Goal: Task Accomplishment & Management: Complete application form

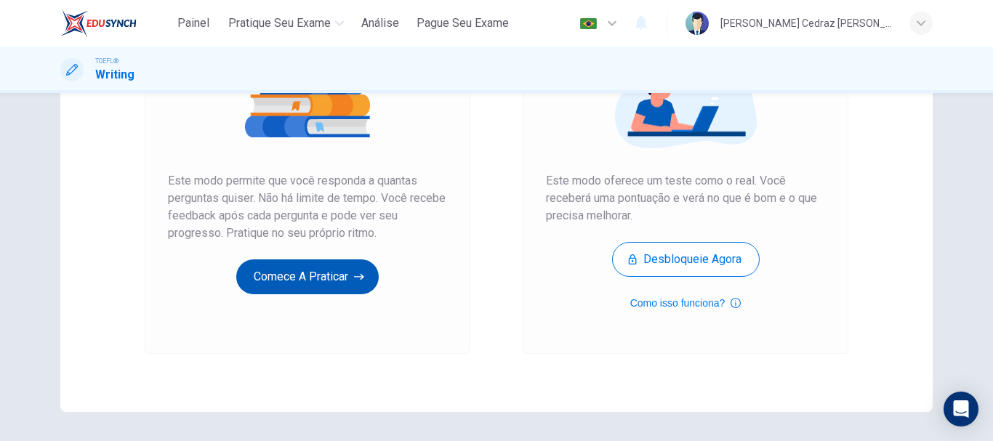
scroll to position [189, 0]
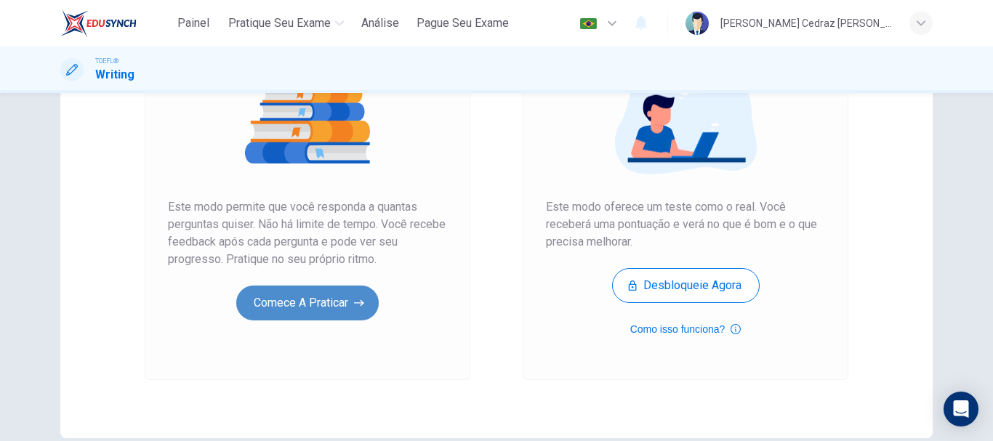
click at [337, 303] on button "Comece a praticar" at bounding box center [307, 303] width 142 height 35
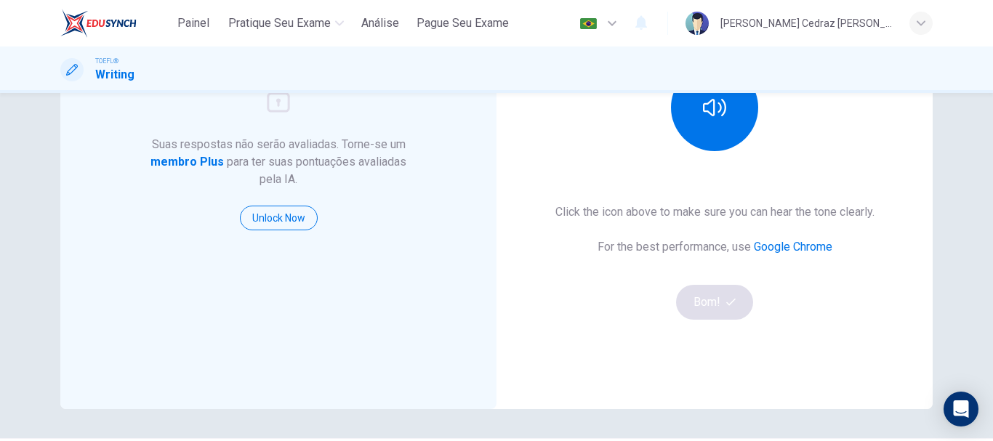
scroll to position [145, 0]
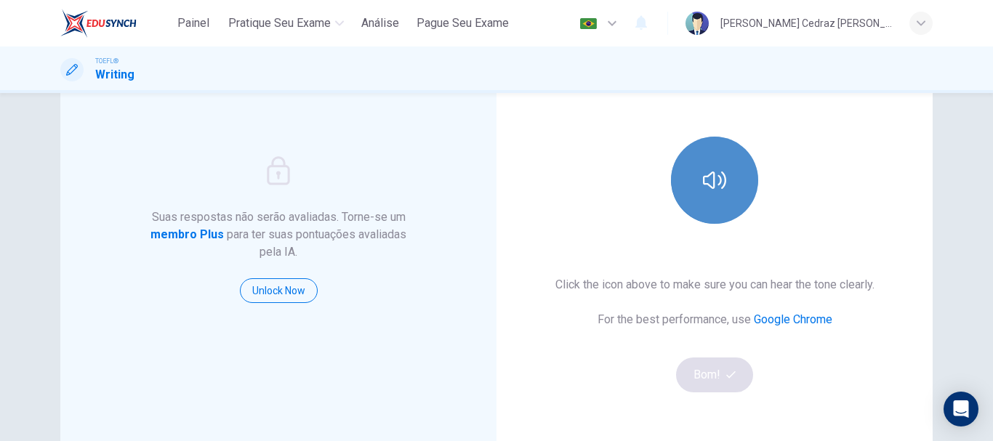
click at [699, 193] on button "button" at bounding box center [714, 180] width 87 height 87
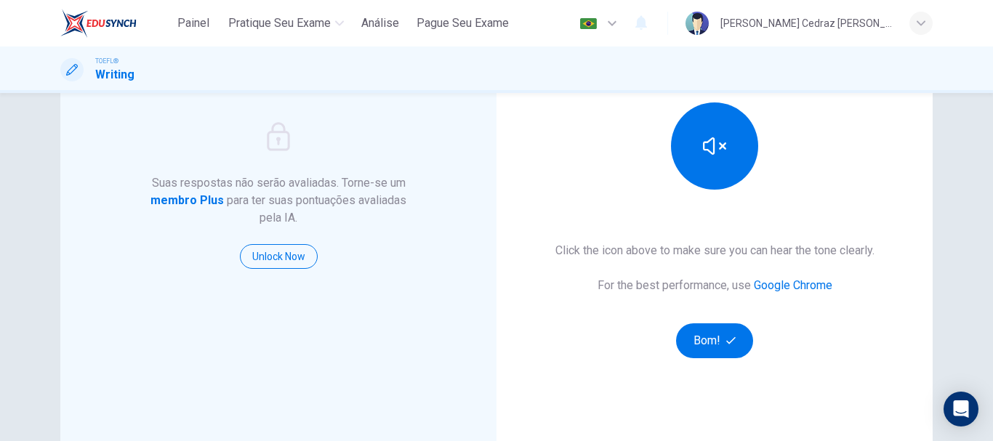
scroll to position [262, 0]
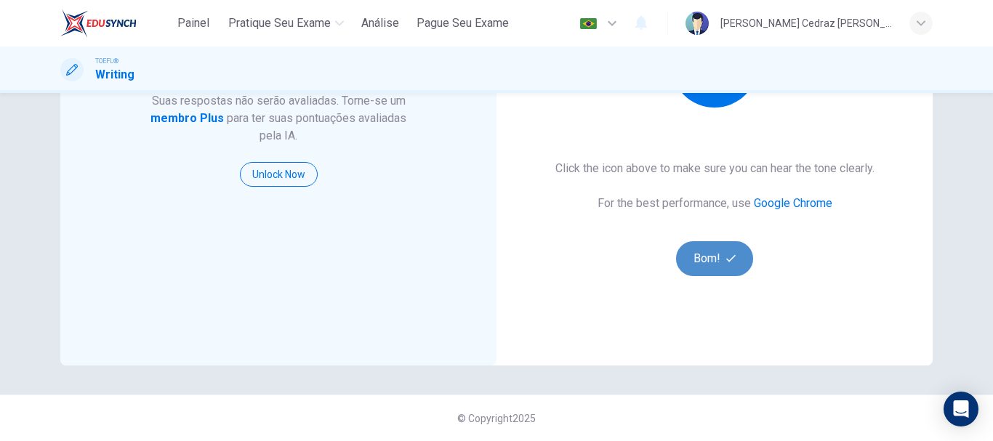
click at [712, 265] on button "Bom!" at bounding box center [715, 258] width 78 height 35
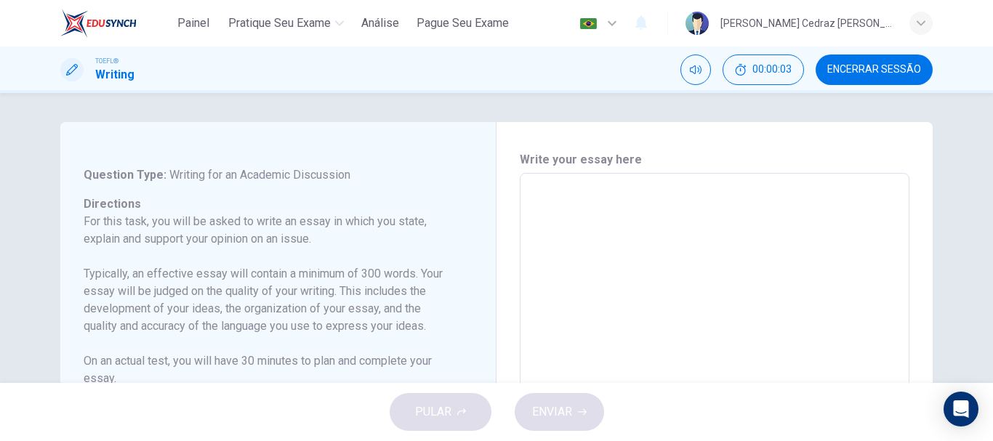
scroll to position [0, 0]
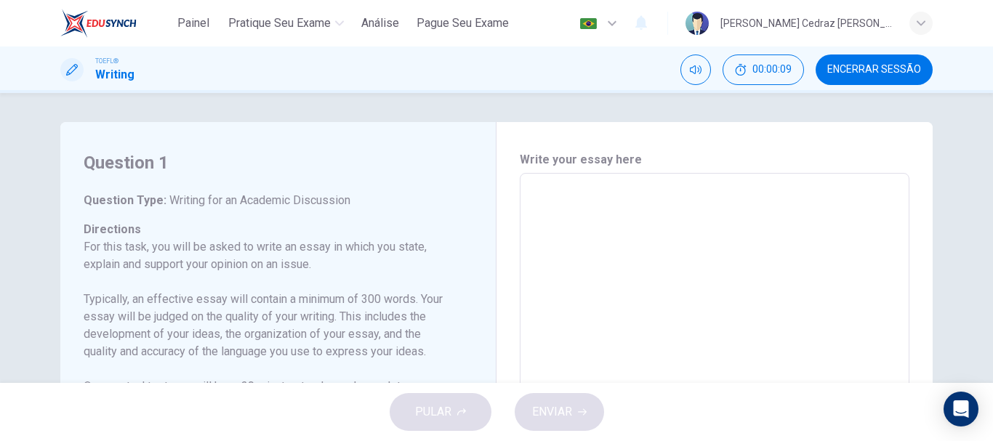
drag, startPoint x: 361, startPoint y: 208, endPoint x: 150, endPoint y: 208, distance: 210.8
click at [164, 206] on h6 "Question Type : Writing for an Academic Discussion" at bounding box center [269, 200] width 371 height 17
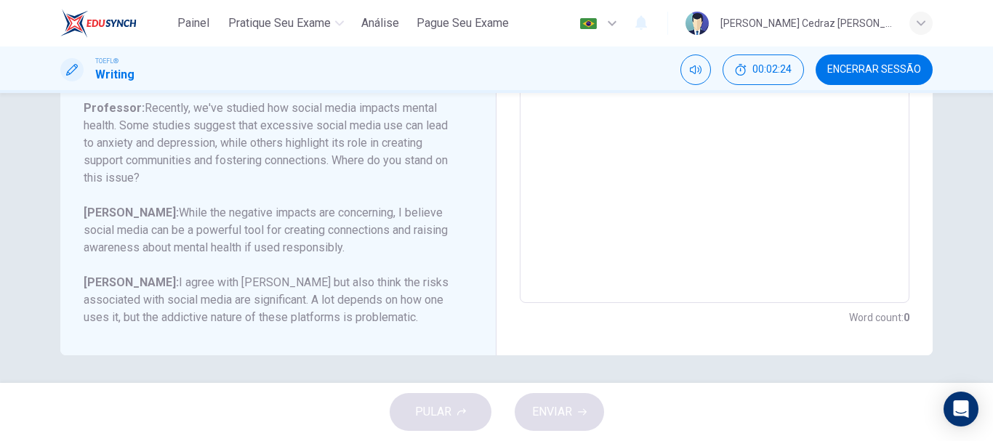
scroll to position [357, 0]
drag, startPoint x: 358, startPoint y: 115, endPoint x: 110, endPoint y: 129, distance: 248.3
click at [110, 129] on h6 "Professor: Recently, we've studied how social media impacts mental health. Some…" at bounding box center [269, 141] width 371 height 87
drag, startPoint x: 110, startPoint y: 127, endPoint x: 86, endPoint y: 121, distance: 24.7
click at [86, 121] on h6 "Professor: Recently, we've studied how social media impacts mental health. Some…" at bounding box center [269, 141] width 371 height 87
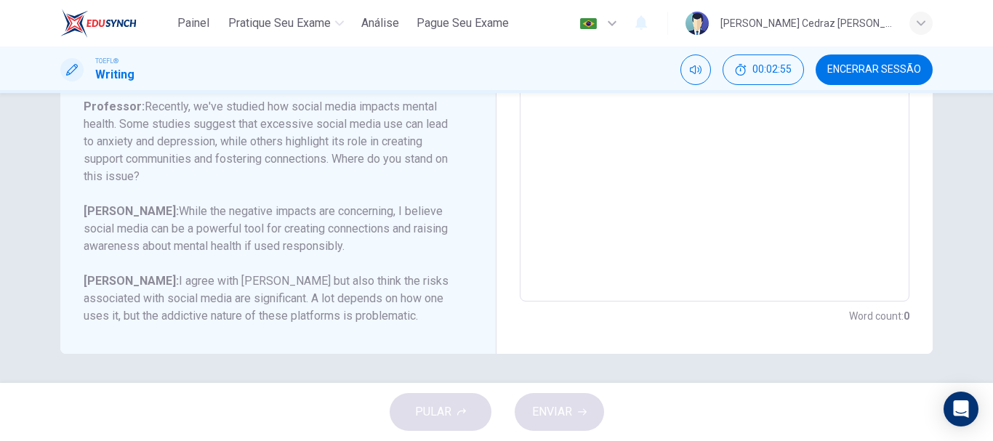
click at [225, 139] on h6 "Professor: Recently, we've studied how social media impacts mental health. Some…" at bounding box center [269, 141] width 371 height 87
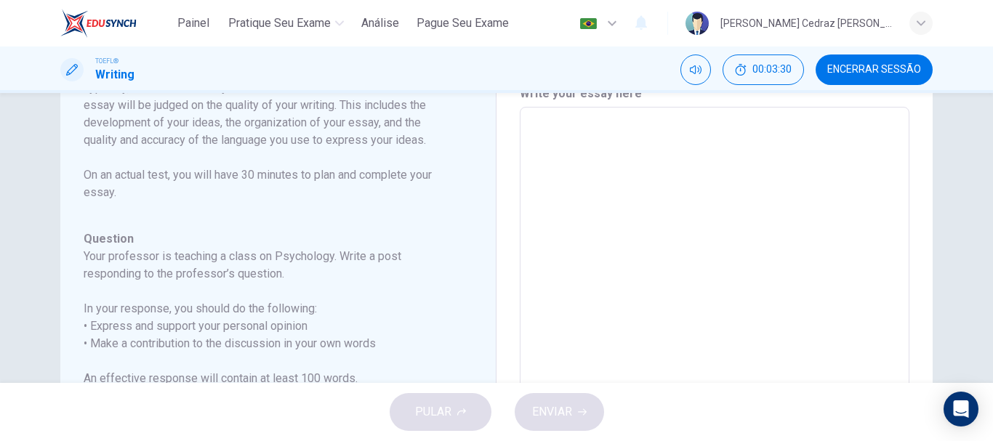
scroll to position [0, 0]
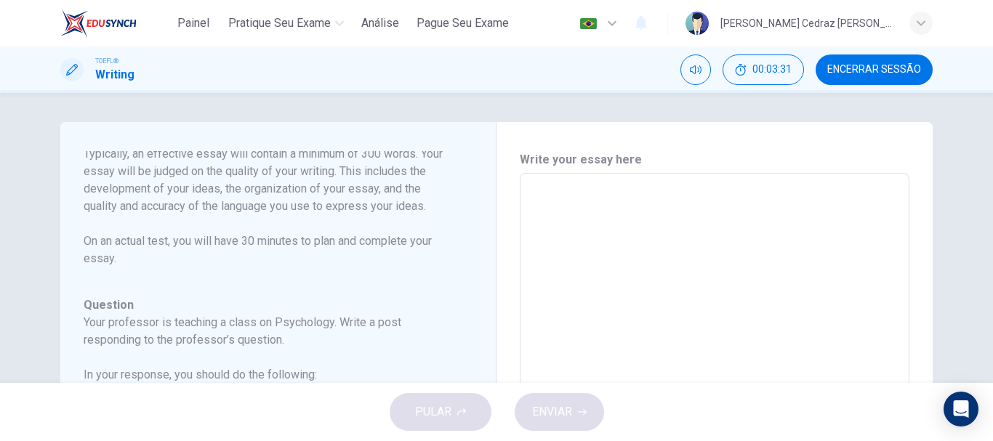
click at [541, 187] on textarea at bounding box center [714, 416] width 369 height 462
type textarea "I"
type textarea "x"
type textarea "I"
type textarea "x"
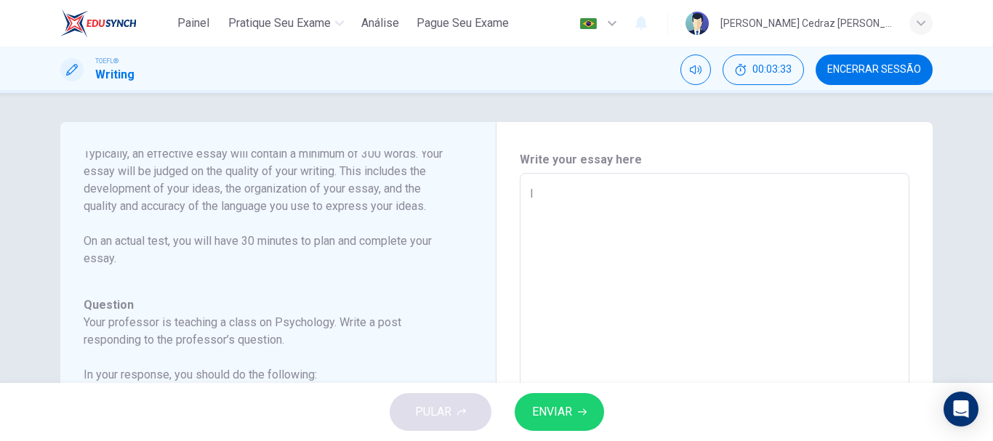
type textarea "I b"
type textarea "x"
type textarea "I be"
type textarea "x"
type textarea "I bel"
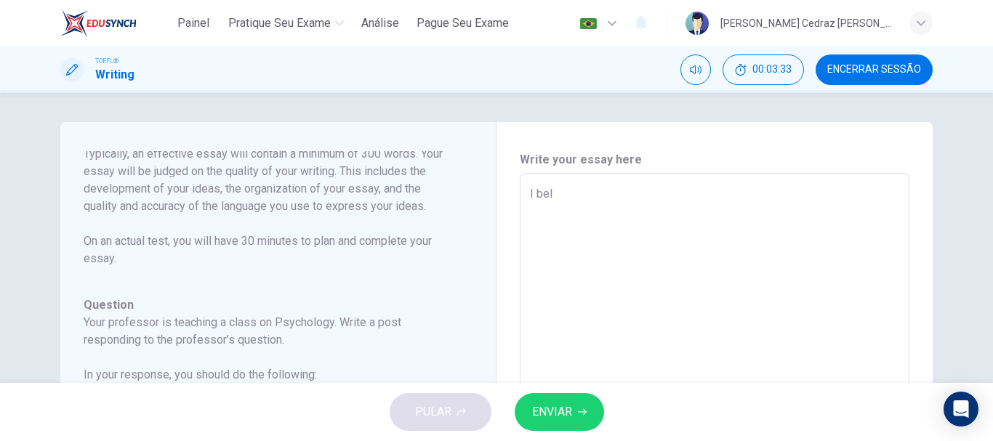
type textarea "x"
type textarea "I bele"
type textarea "x"
type textarea "I bel"
type textarea "x"
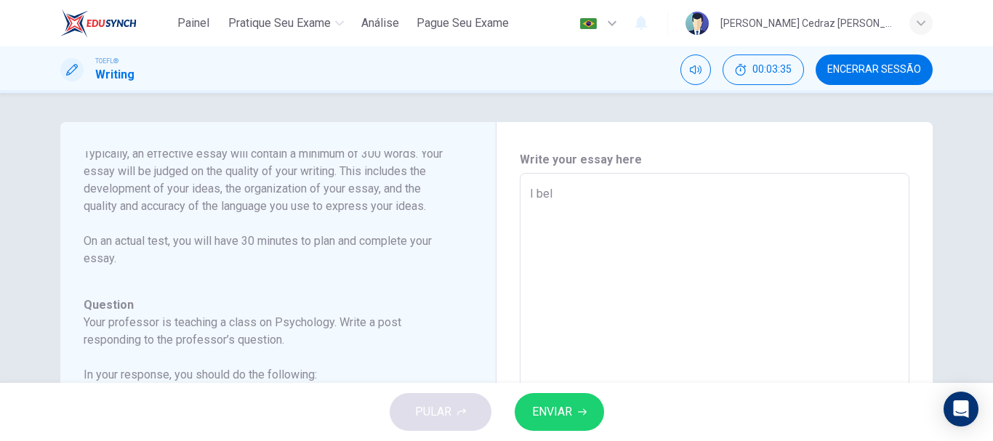
type textarea "I beli"
type textarea "x"
type textarea "I beliv"
type textarea "x"
type textarea "I beli"
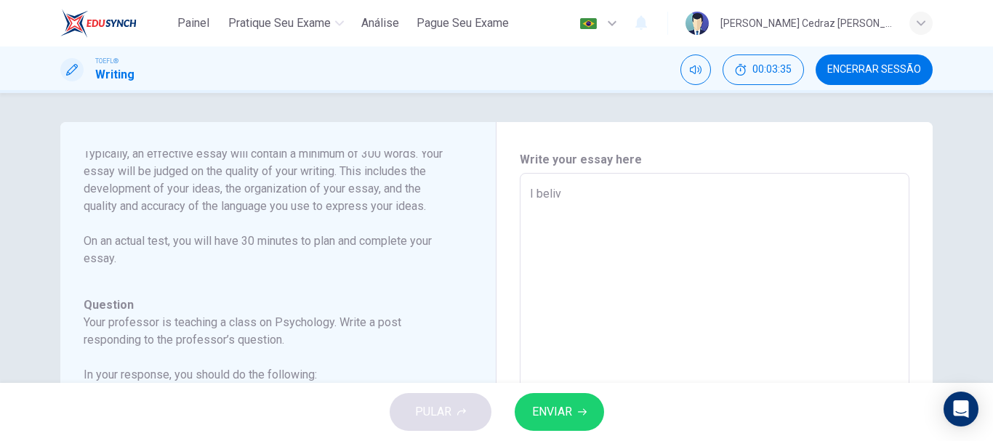
type textarea "x"
type textarea "I belie"
type textarea "x"
type textarea "I believ"
type textarea "x"
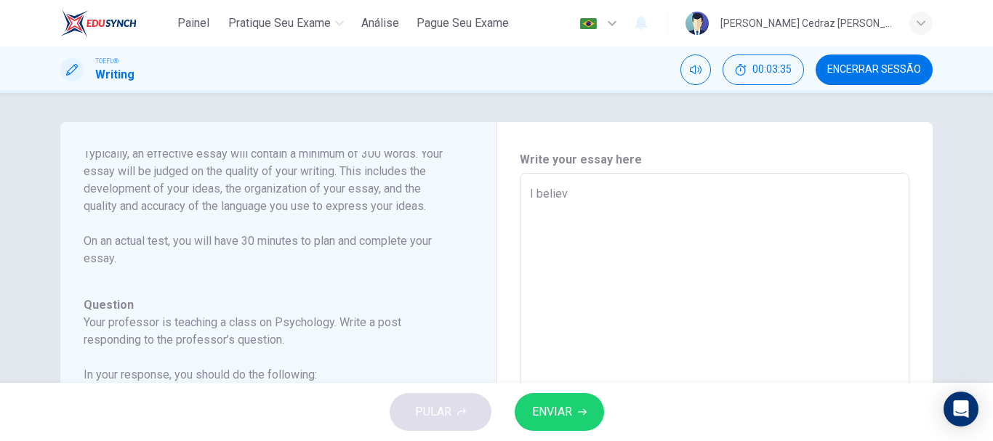
type textarea "I believe"
type textarea "x"
type textarea "I believe"
type textarea "x"
type textarea "I believe s"
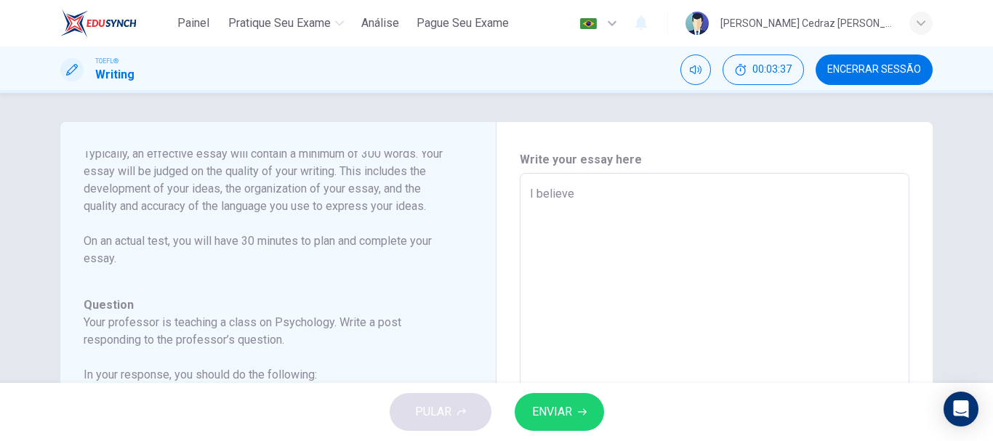
type textarea "x"
type textarea "I believe so"
type textarea "x"
type textarea "I believe soc"
type textarea "x"
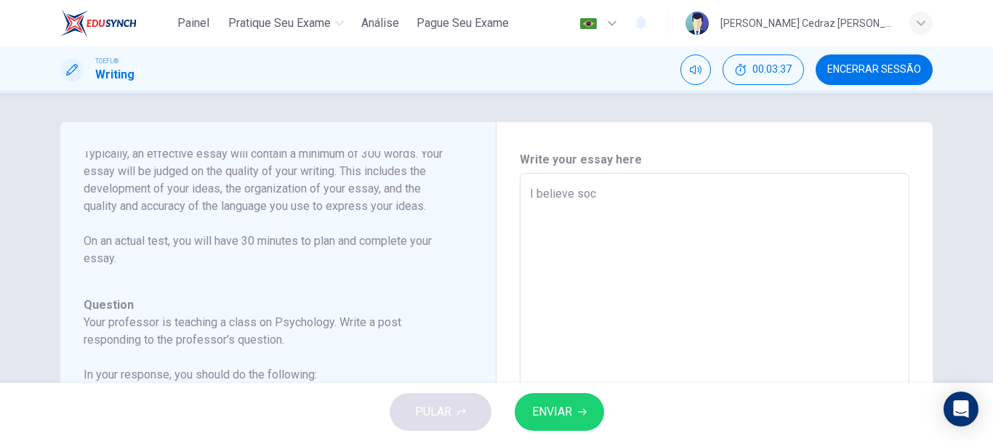
type textarea "I believe soci"
type textarea "x"
type textarea "I believe [PERSON_NAME]"
type textarea "x"
type textarea "I believe social"
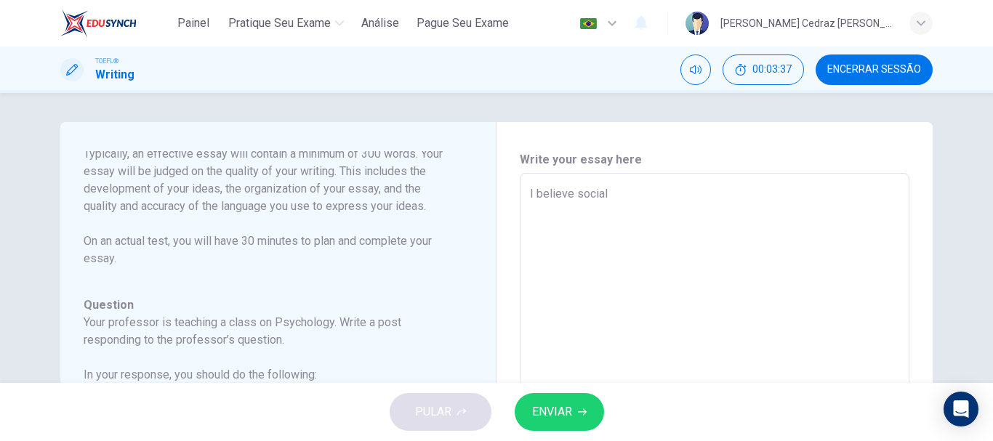
type textarea "x"
type textarea "I believe social"
type textarea "x"
type textarea "I believe social m"
type textarea "x"
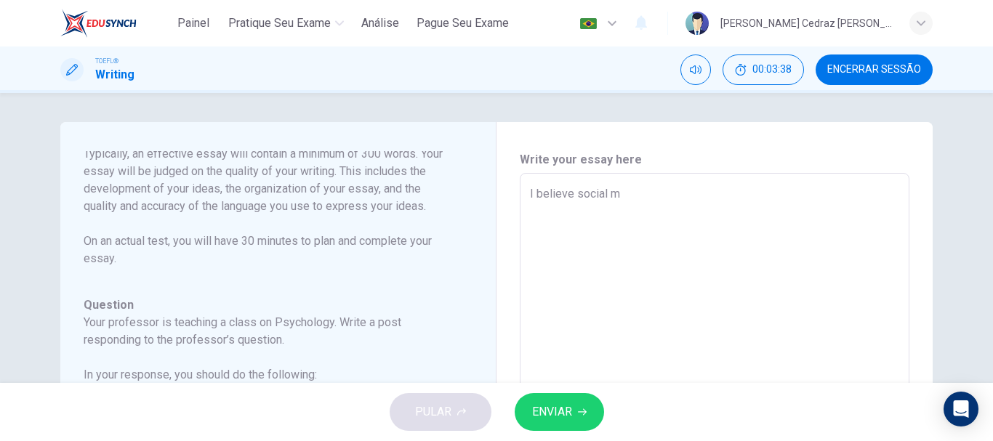
type textarea "I believe social me"
type textarea "x"
type textarea "I believe social med"
type textarea "x"
type textarea "I believe social medi"
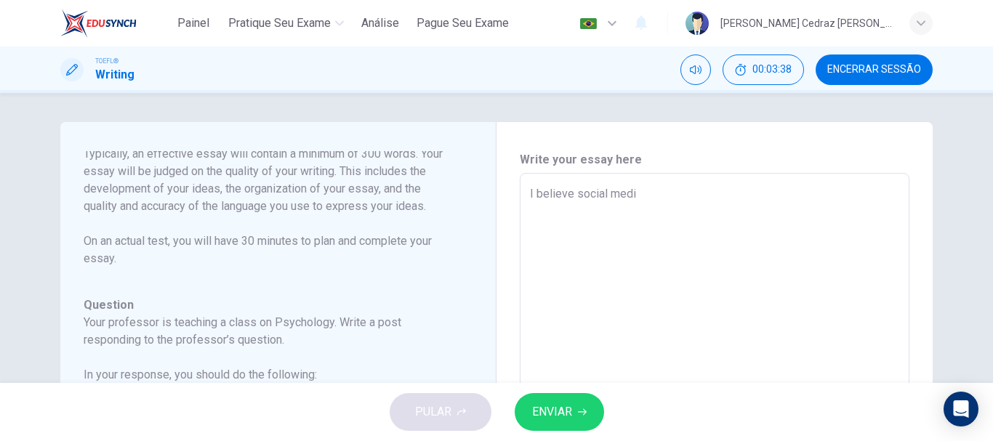
type textarea "x"
type textarea "I believe social media"
type textarea "x"
type textarea "I believe social media"
type textarea "x"
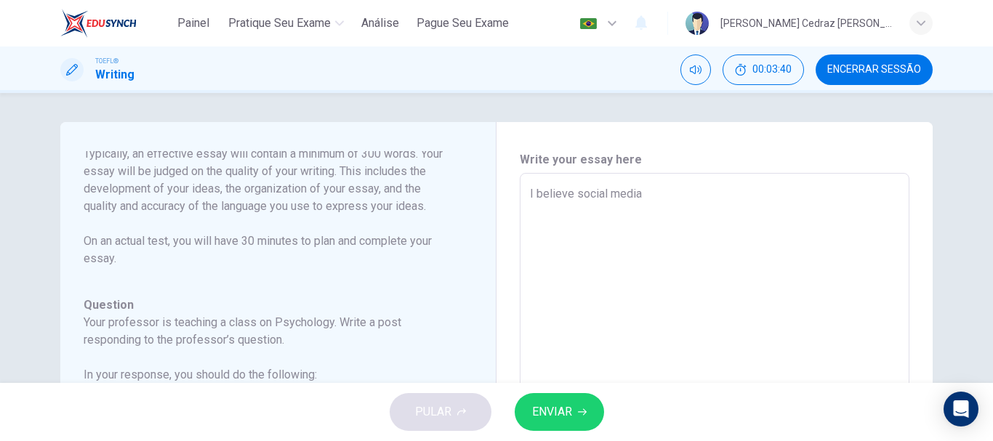
type textarea "I believe social media h"
type textarea "x"
type textarea "I believe social media ha"
type textarea "x"
type textarea "I believe social media has"
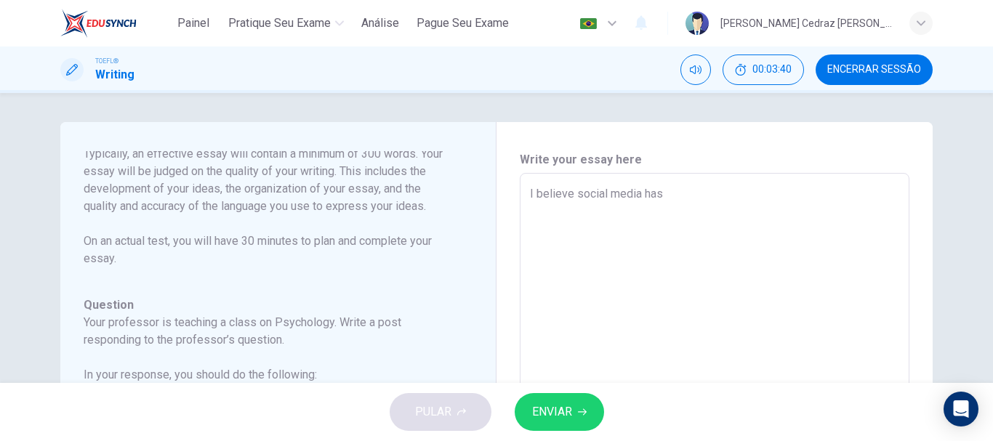
type textarea "x"
type textarea "I believe social media has"
type textarea "x"
type textarea "I believe social media has b"
type textarea "x"
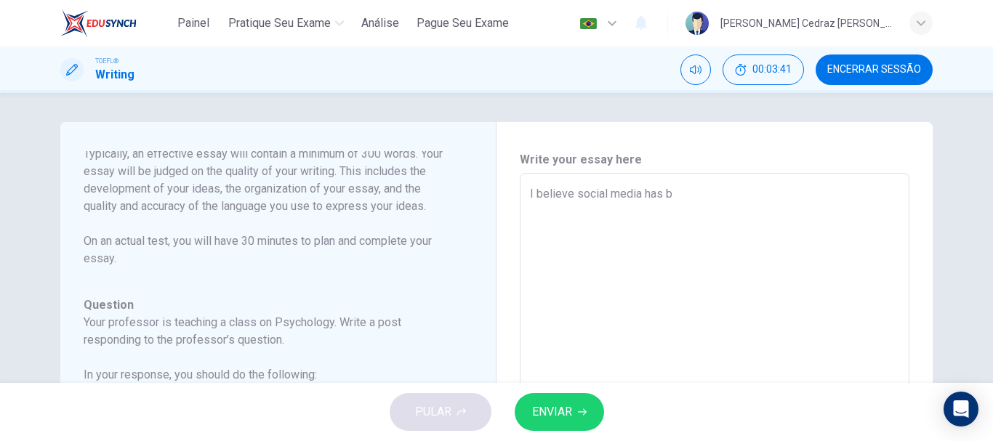
type textarea "I believe social media has be"
type textarea "x"
type textarea "I believe social media has bee"
type textarea "x"
type textarea "I believe social media has been"
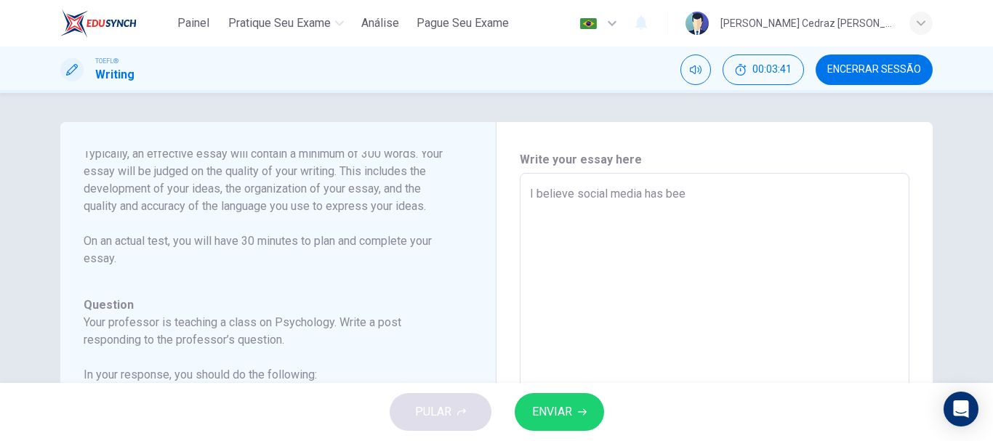
type textarea "x"
type textarea "I believe social media has been"
type textarea "x"
type textarea "I believe social media has been a"
type textarea "x"
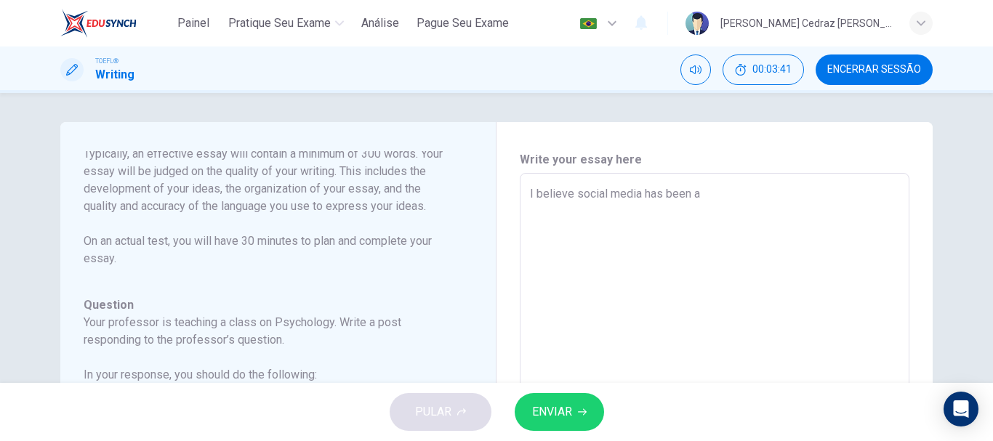
type textarea "I believe social media has been a"
type textarea "x"
type textarea "I believe social media has been a g"
type textarea "x"
type textarea "I believe social media has been a gr"
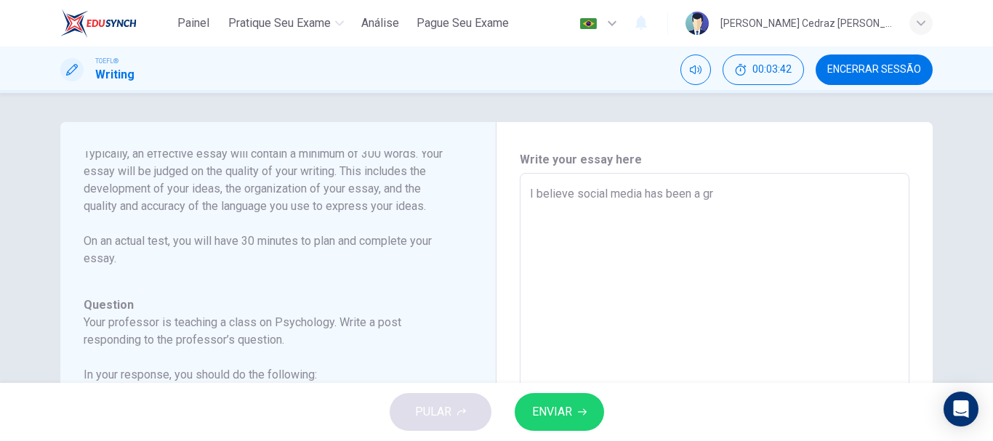
type textarea "x"
type textarea "I believe social media has been a gre"
type textarea "x"
type textarea "I believe social media has been a grea"
type textarea "x"
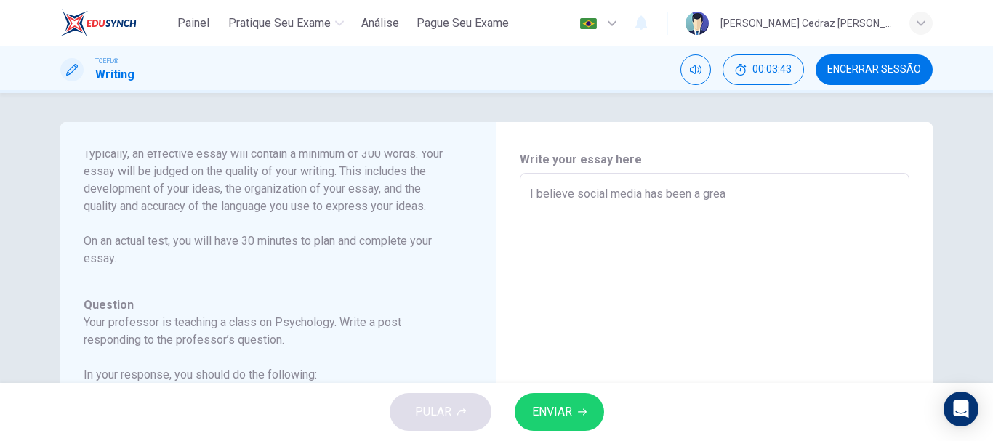
type textarea "I believe social media has been a great"
type textarea "x"
type textarea "I believe social media has been a great"
type textarea "x"
type textarea "I believe social media has been a great s"
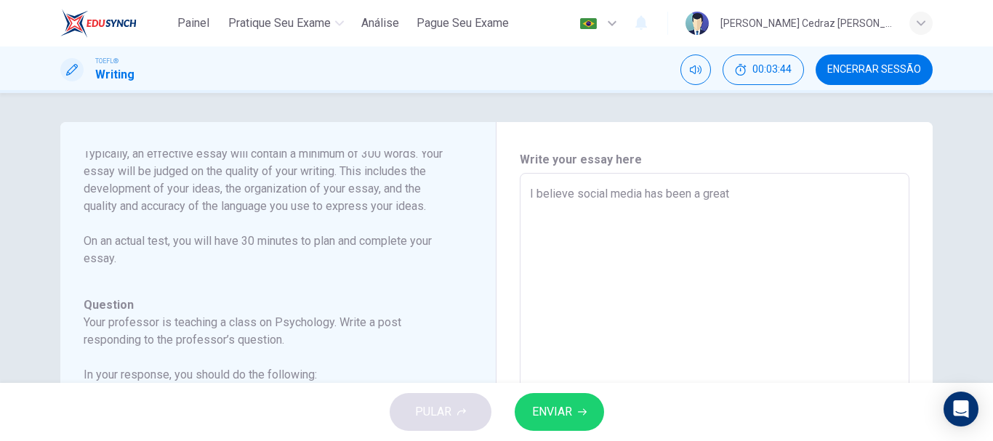
type textarea "x"
type textarea "I believe social media has been a great so"
type textarea "x"
type textarea "I believe social media has been a great sor"
type textarea "x"
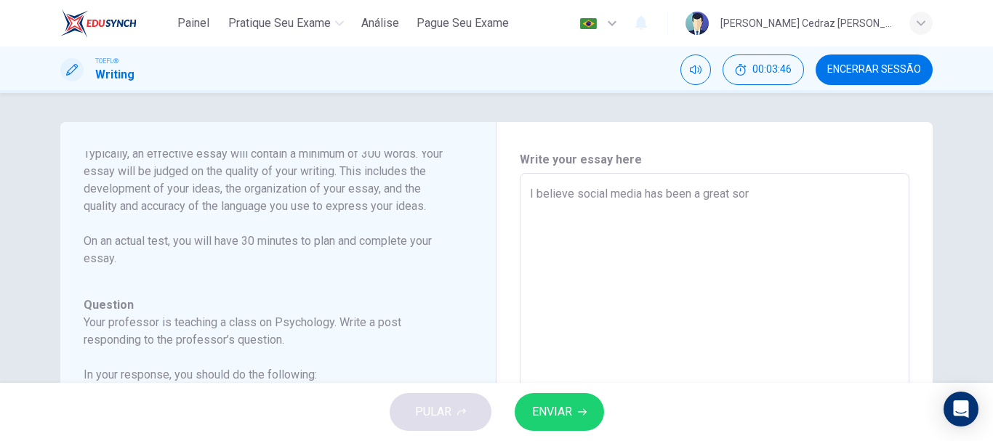
type textarea "I believe social media has been a great so"
type textarea "x"
type textarea "I believe social media has been a great sou"
type textarea "x"
type textarea "I believe social media has been a great sour"
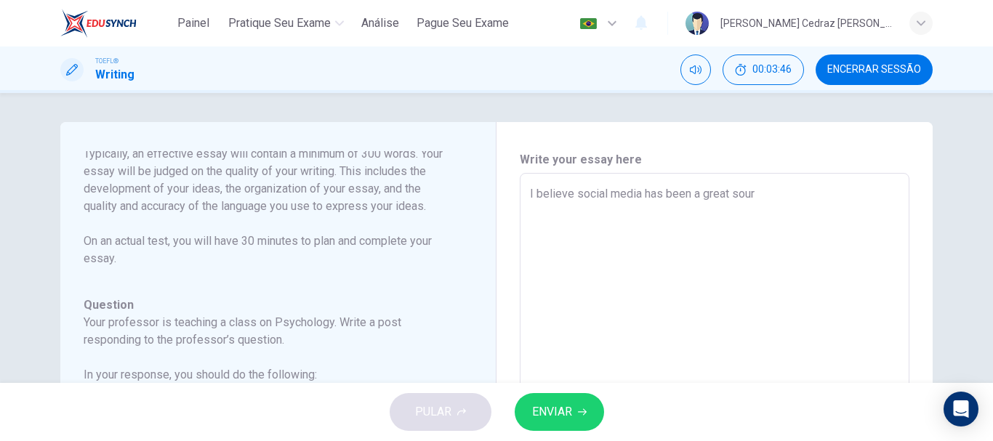
type textarea "x"
type textarea "I believe social media has been a great sourc"
type textarea "x"
type textarea "I believe social media has been a great source"
type textarea "x"
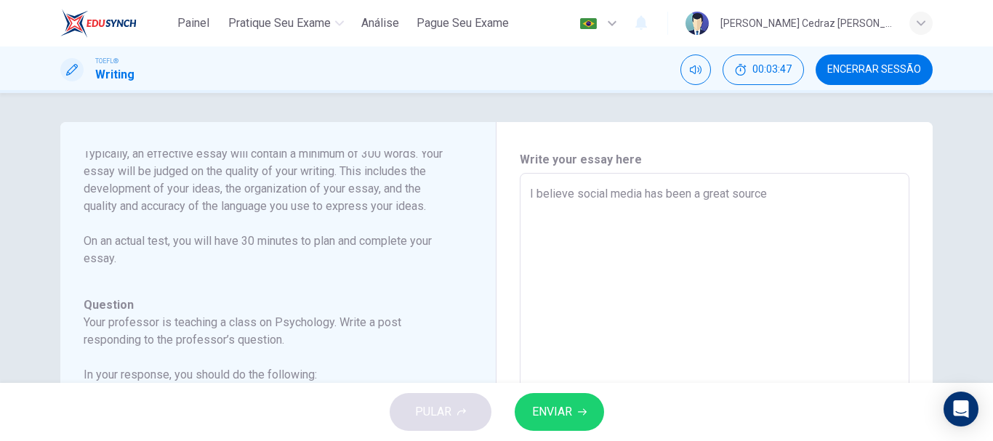
type textarea "I believe social media has been a great source"
type textarea "x"
type textarea "I believe social media has been a great source o"
type textarea "x"
type textarea "I believe social media has been a great source of"
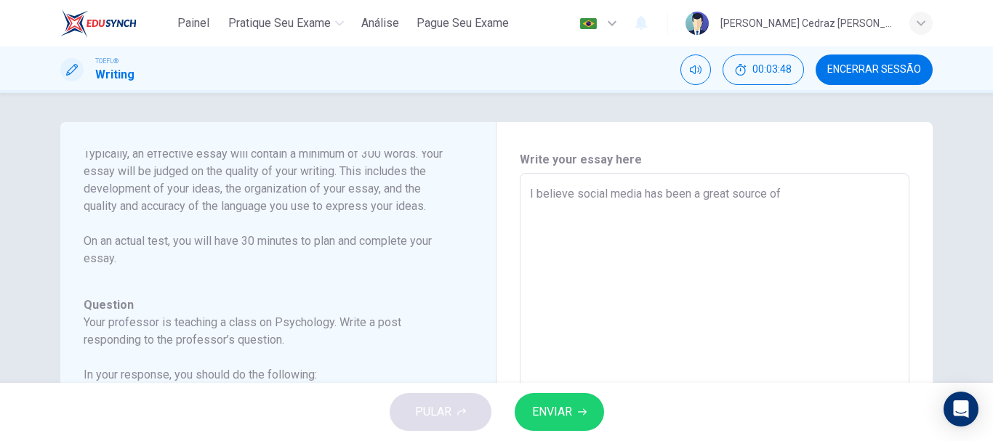
type textarea "x"
type textarea "I believe social media has been a great source of"
type textarea "x"
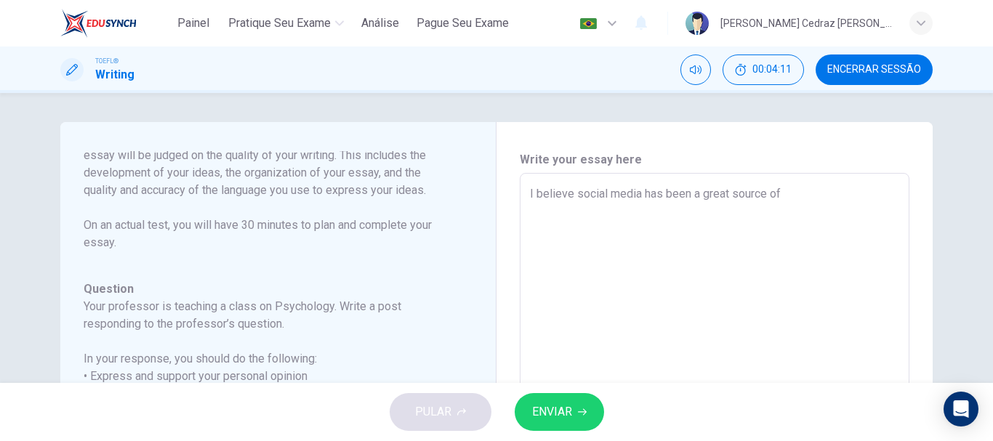
type textarea "I believe social media has been a great source of c"
type textarea "x"
type textarea "I believe social media has been a great source of co"
type textarea "x"
type textarea "I believe social media has been a great source of con"
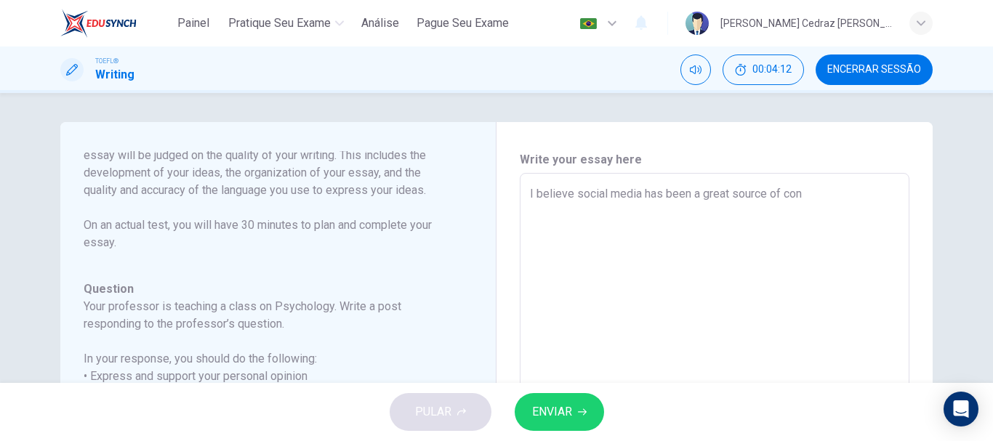
type textarea "x"
type textarea "I believe social media has been a great source of conn"
type textarea "x"
type textarea "I believe social media has been a great source of conne"
type textarea "x"
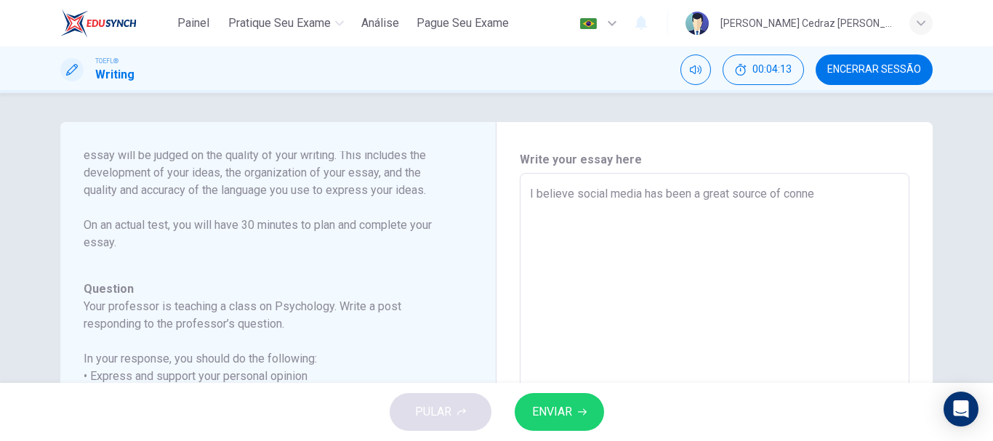
type textarea "I believe social media has been a great source of connec"
type textarea "x"
type textarea "I believe social media has been a great source of connect"
type textarea "x"
type textarea "I believe social media has been a great source of connecti"
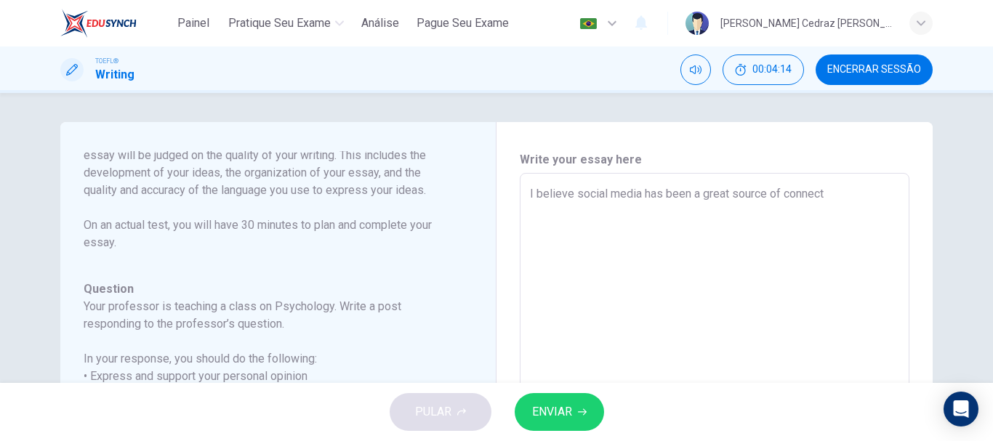
type textarea "x"
type textarea "I believe social media has been a great source of connectio"
type textarea "x"
type textarea "I believe social media has been a great source of connection"
type textarea "x"
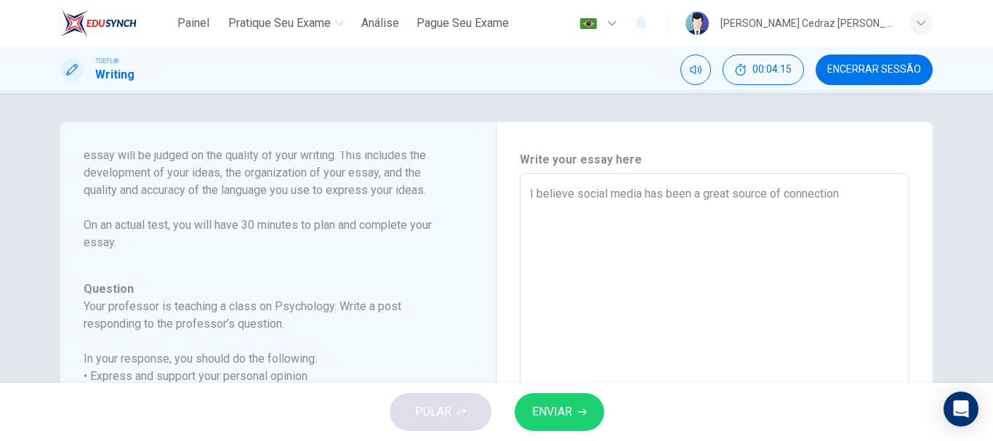
type textarea "I believe social media has been a great source of connections"
type textarea "x"
type textarea "I believe social media has been a great source of connections"
type textarea "x"
type textarea "I believe social media has been a great source of connections a"
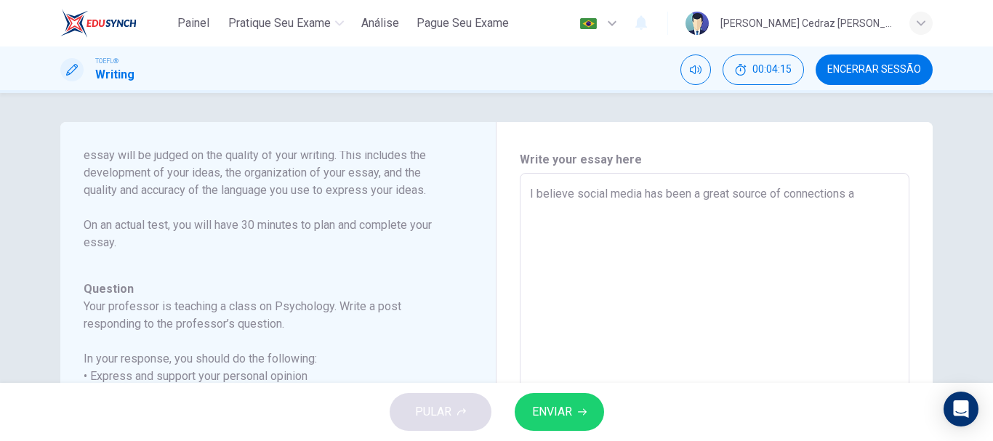
type textarea "x"
type textarea "I believe social media has been a great source of connections an"
type textarea "x"
type textarea "I believe social media has been a great source of connections and"
type textarea "x"
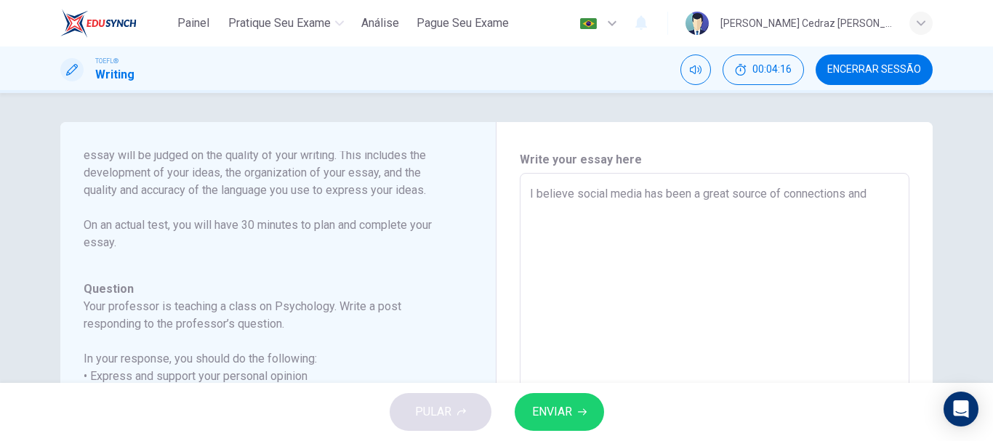
type textarea "I believe social media has been a great source of connections and"
type textarea "x"
type textarea "I believe social media has been a great source of connections and"
type textarea "x"
type textarea "I believe social media has been a great source of connections an"
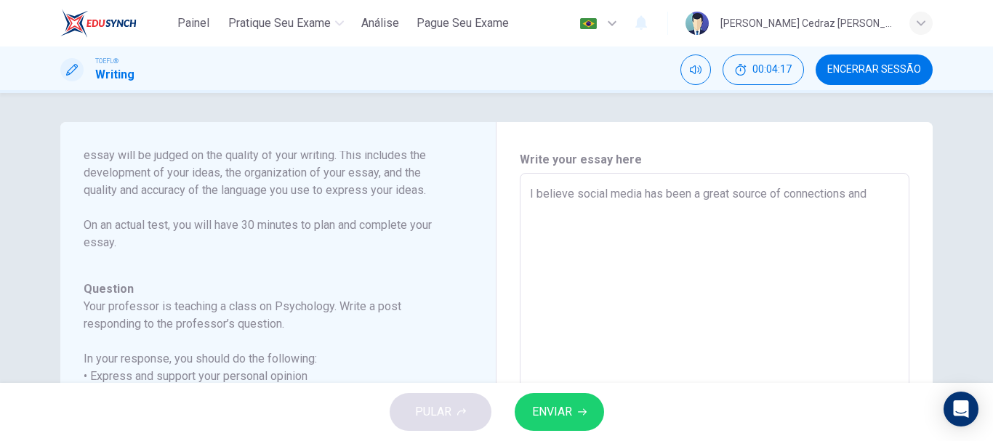
type textarea "x"
type textarea "I believe social media has been a great source of connections a"
type textarea "x"
type textarea "I believe social media has been a great source of connections"
type textarea "x"
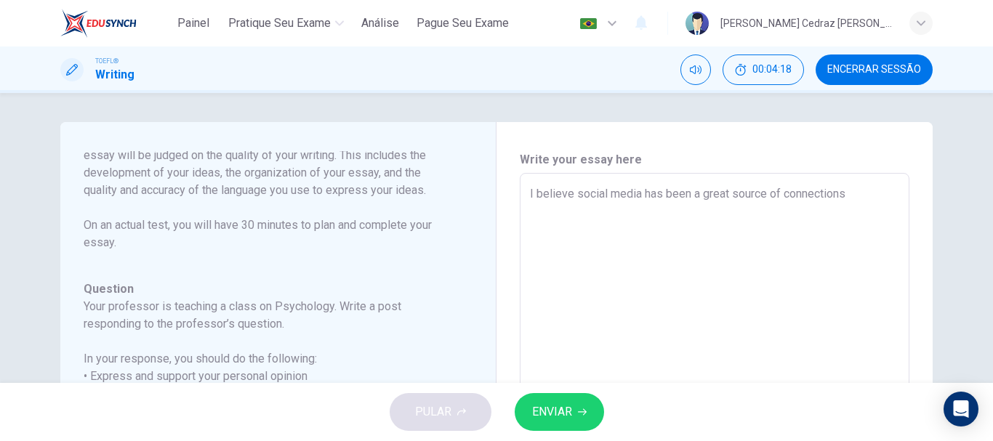
type textarea "I believe social media has been a great source of connections a"
type textarea "x"
type textarea "I believe social media has been a great source of connections an"
type textarea "x"
type textarea "I believe social media has been a great source of connections and"
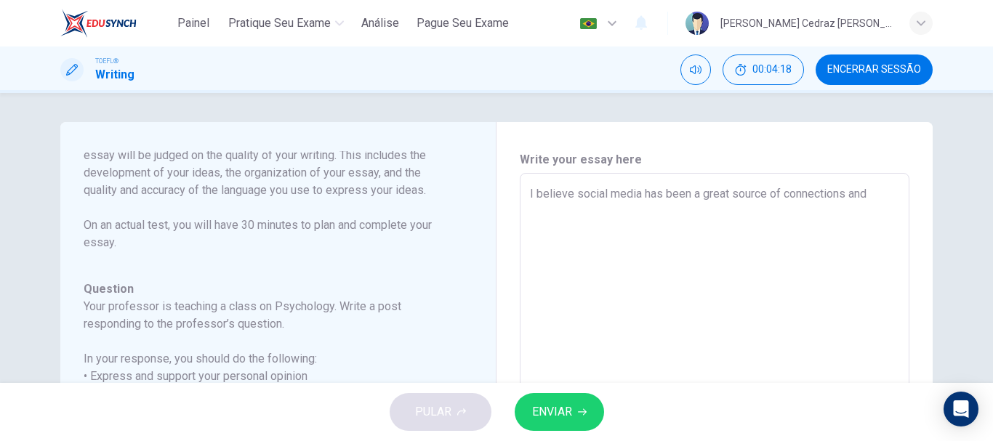
type textarea "x"
type textarea "I believe social media has been a great source of connections and"
type textarea "x"
type textarea "I believe social media has been a great source of connections and i"
type textarea "x"
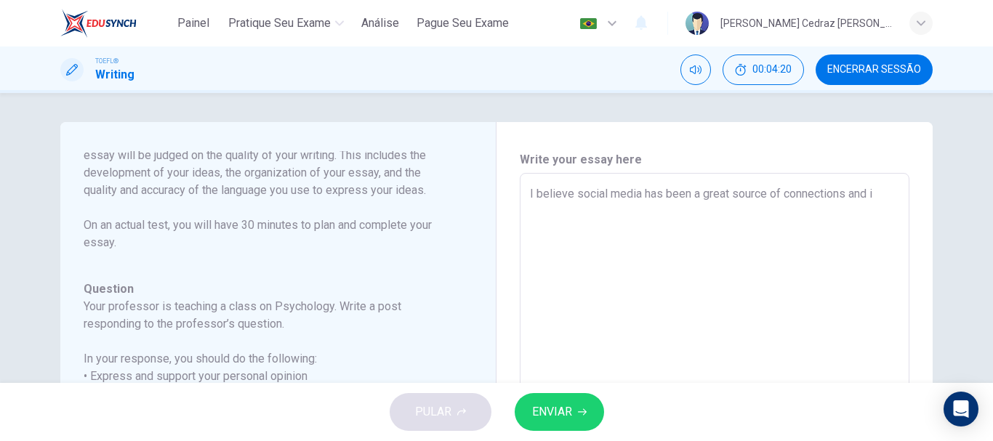
type textarea "I believe social media has been a great source of connections and it"
type textarea "x"
type textarea "I believe social media has been a great source of connections and it"
type textarea "x"
type textarea "I believe social media has been a great source of connections and it d"
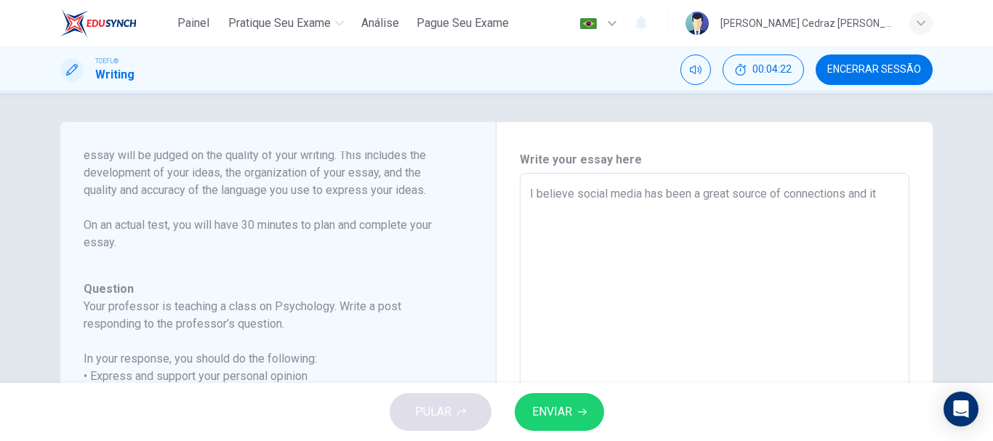
type textarea "x"
type textarea "I believe social media has been a great source of connections and it de"
type textarea "x"
type textarea "I believe social media has been a great source of connections and it dev"
type textarea "x"
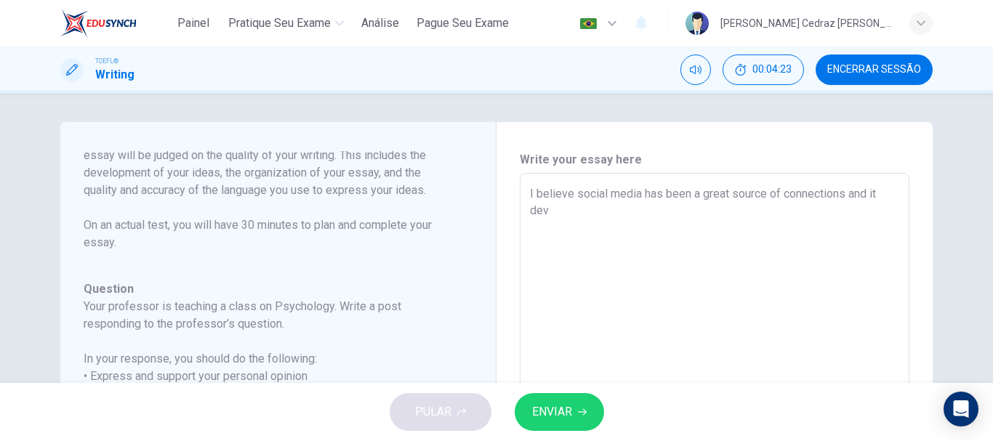
type textarea "I believe social media has been a great source of connections and it deve"
type textarea "x"
type textarea "I believe social media has been a great source of connections and it devel"
type textarea "x"
type textarea "I believe social media has been a great source of connections and it develo"
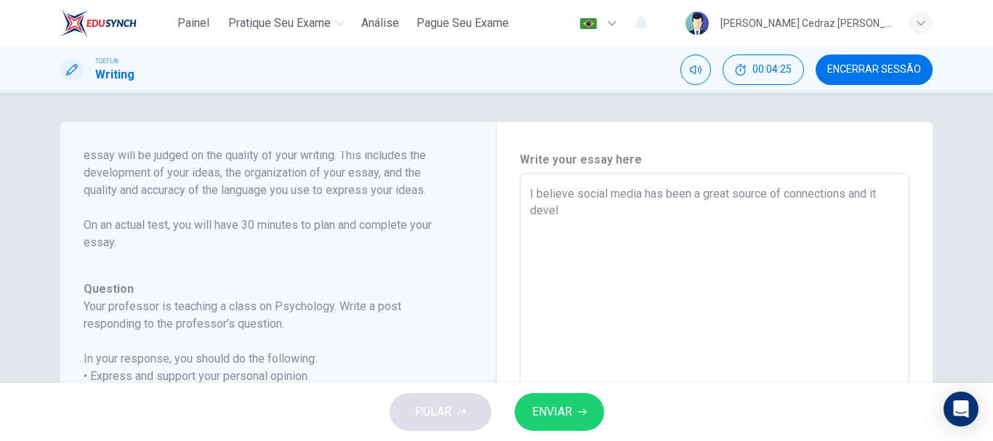
type textarea "x"
type textarea "I believe social media has been a great source of connections and it develop"
type textarea "x"
type textarea "I believe social media has been a great source of connections and it developp"
type textarea "x"
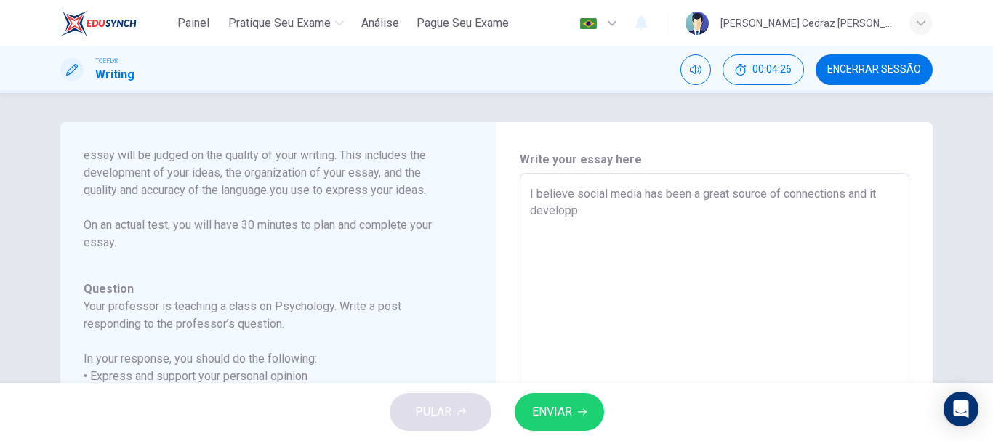
type textarea "I believe social media has been a great source of connections and it developpe"
type textarea "x"
type textarea "I believe social media has been a great source of connections and it developped"
type textarea "x"
type textarea "I believe social media has been a great source of connections and it developped"
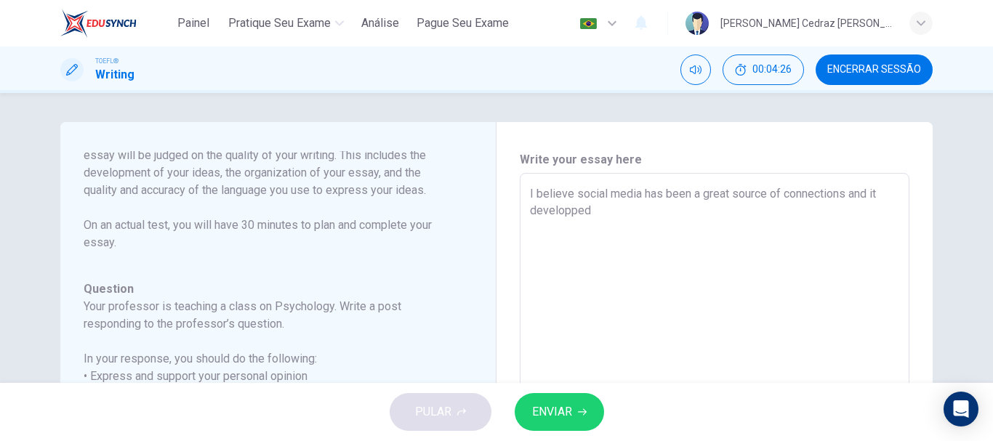
type textarea "x"
type textarea "I believe social media has been a great source of connections and it developped"
type textarea "x"
type textarea "I believe social media has been a great source of connections and it developpe"
type textarea "x"
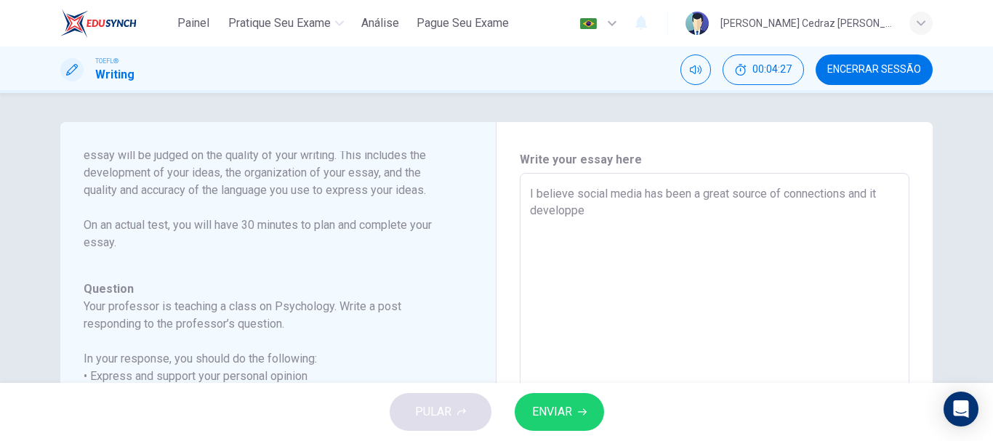
type textarea "I believe social media has been a great source of connections and it developp"
type textarea "x"
type textarea "I believe social media has been a great source of connections and it develop"
type textarea "x"
type textarea "I believe social media has been a great source of connections and it develope"
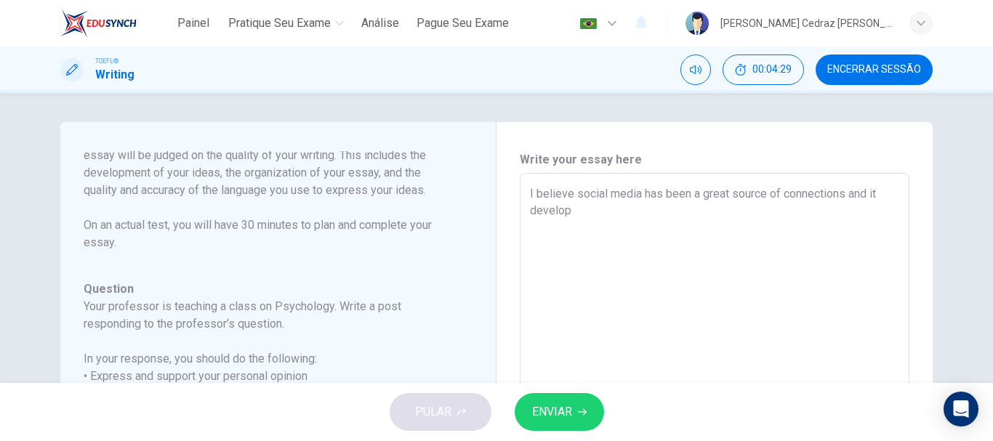
type textarea "x"
type textarea "I believe social media has been a great source of connections and it developet"
drag, startPoint x: 662, startPoint y: 206, endPoint x: 844, endPoint y: 192, distance: 182.2
click at [844, 192] on textarea "I believe social media has been a great source of connections and it has been f…" at bounding box center [714, 416] width 369 height 462
drag, startPoint x: 625, startPoint y: 212, endPoint x: 730, endPoint y: 191, distance: 106.6
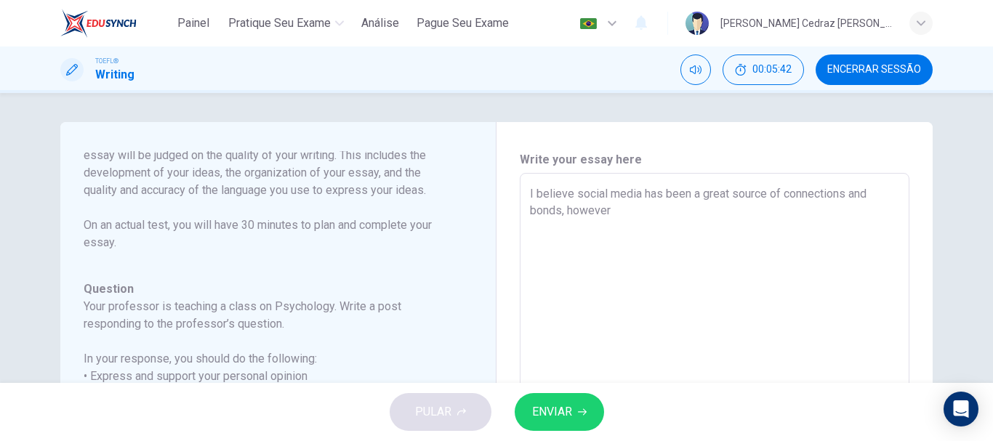
click at [730, 191] on textarea "I believe social media has been a great source of connections and bonds, however" at bounding box center [714, 416] width 369 height 462
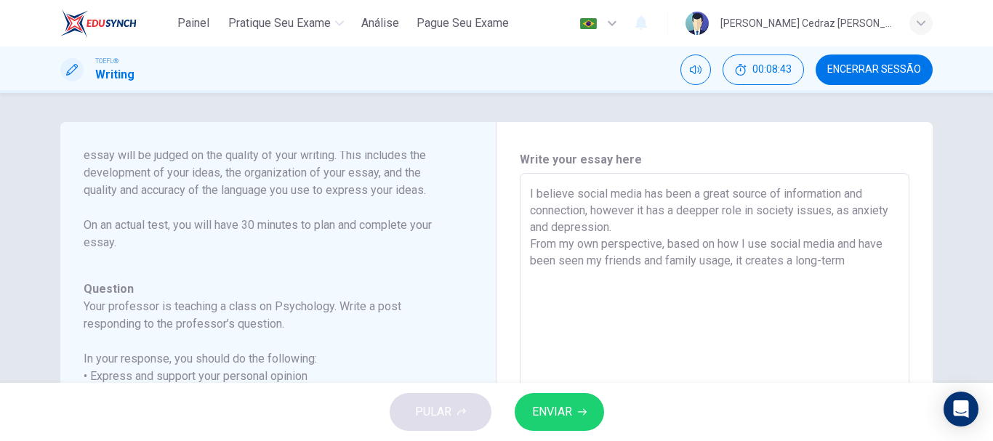
click at [696, 261] on textarea "I believe social media has been a great source of information and connection, h…" at bounding box center [714, 416] width 369 height 462
click at [741, 278] on textarea "I believe social media has been a great source of information and connection, h…" at bounding box center [714, 416] width 369 height 462
click at [746, 264] on textarea "I believe social media has been a great source of information and connection, h…" at bounding box center [714, 416] width 369 height 462
click at [675, 293] on textarea "I believe social media has been a great source of information and connection, h…" at bounding box center [714, 416] width 369 height 462
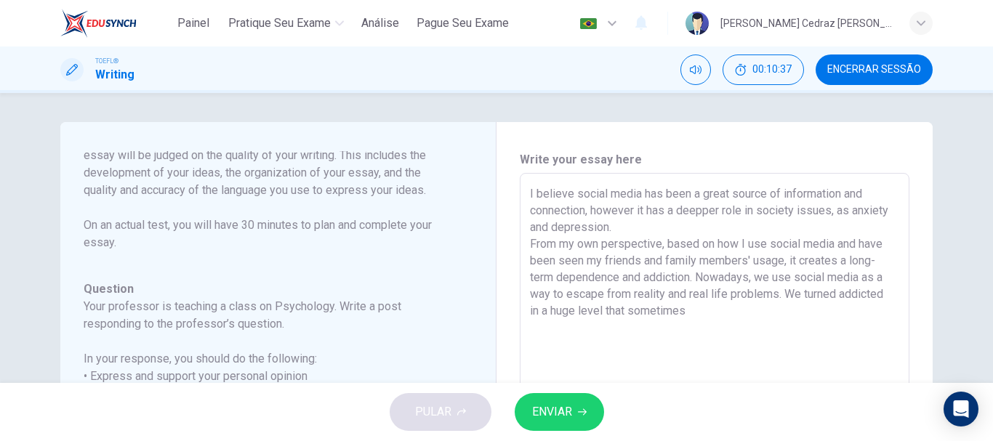
drag, startPoint x: 622, startPoint y: 313, endPoint x: 602, endPoint y: 310, distance: 20.5
click at [602, 310] on textarea "I believe social media has been a great source of information and connection, h…" at bounding box center [714, 416] width 369 height 462
click at [768, 315] on textarea "I believe social media has been a great source of information and connection, h…" at bounding box center [714, 416] width 369 height 462
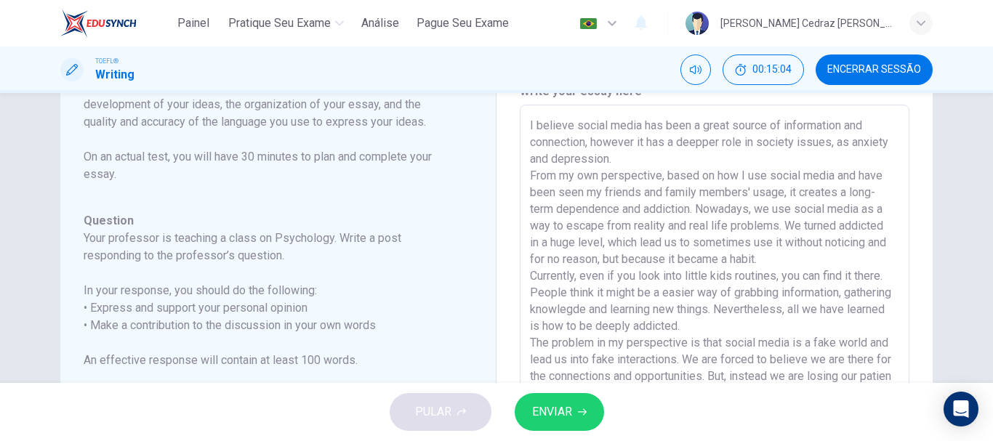
scroll to position [85, 0]
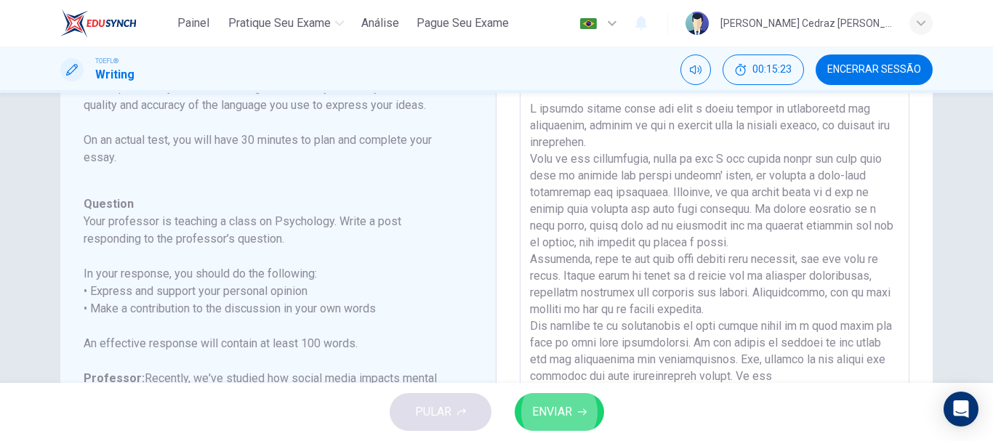
click at [806, 371] on textarea at bounding box center [714, 331] width 369 height 462
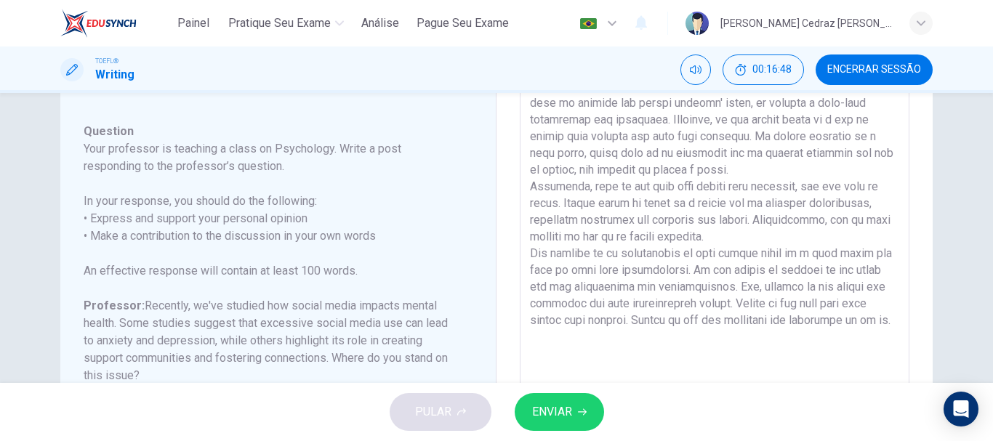
scroll to position [191, 0]
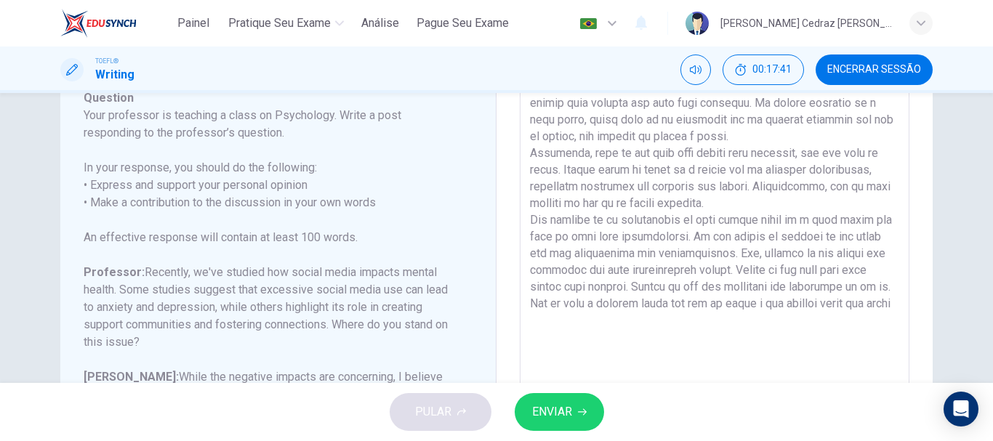
click at [525, 320] on div "x ​" at bounding box center [715, 225] width 390 height 486
click at [530, 320] on textarea at bounding box center [714, 225] width 369 height 462
click at [762, 331] on textarea at bounding box center [714, 225] width 369 height 462
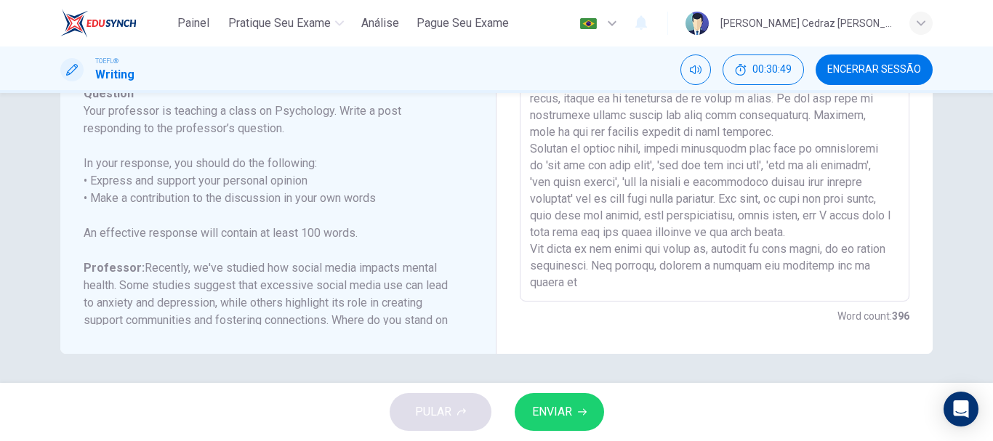
scroll to position [140, 0]
click at [570, 422] on span "ENVIAR" at bounding box center [552, 412] width 40 height 20
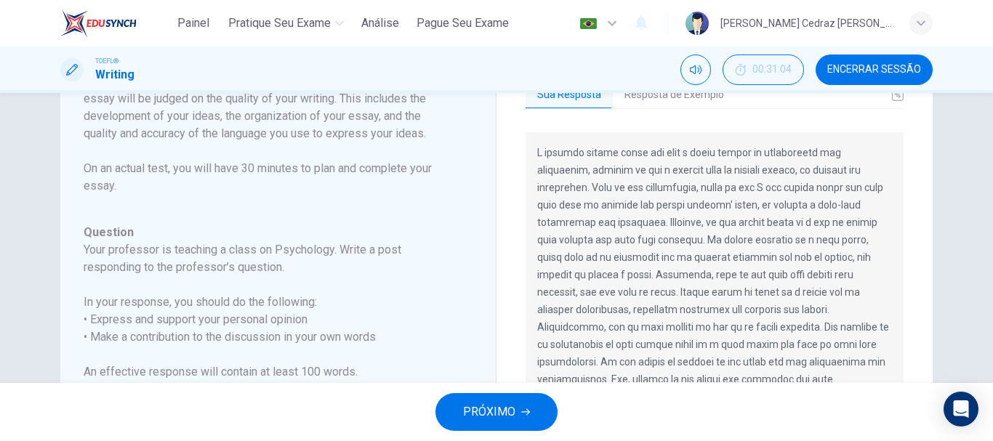
scroll to position [0, 0]
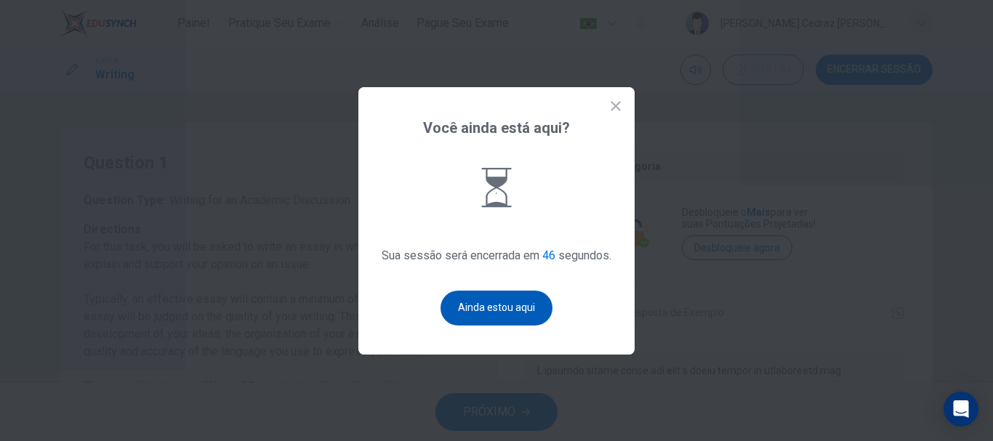
click at [517, 305] on button "Ainda estou aqui" at bounding box center [496, 308] width 112 height 35
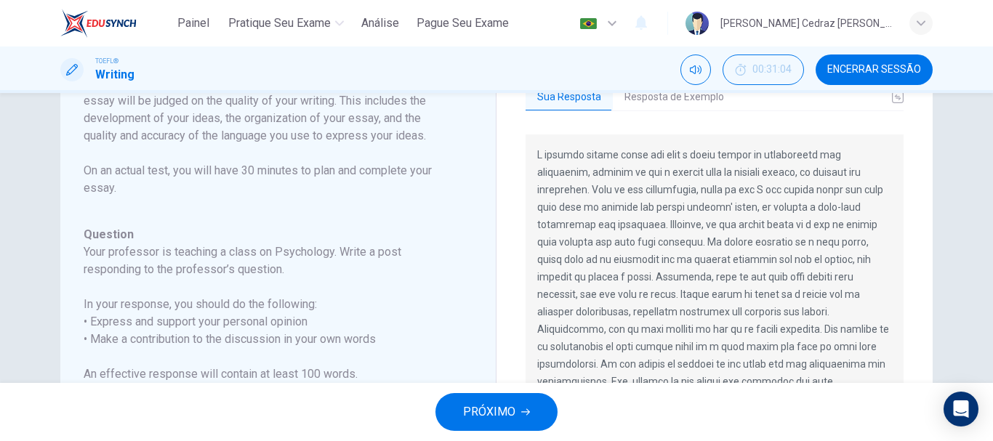
scroll to position [212, 0]
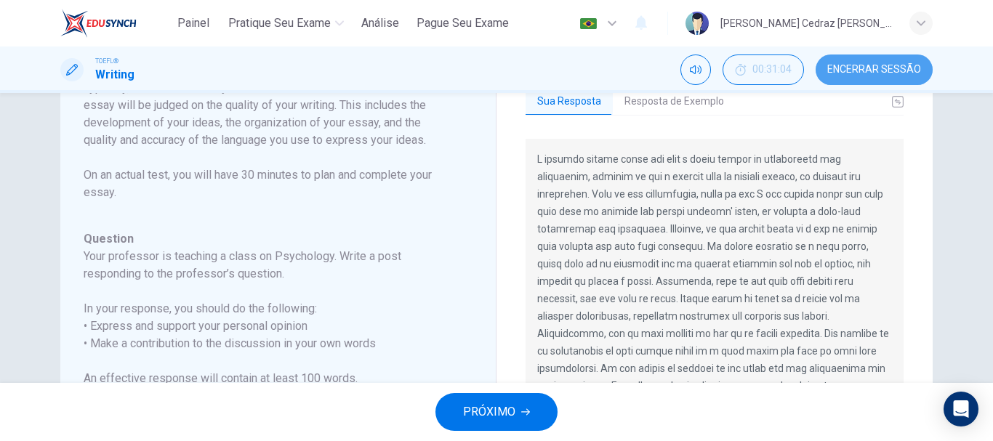
click at [891, 71] on span "Encerrar Sessão" at bounding box center [874, 70] width 94 height 12
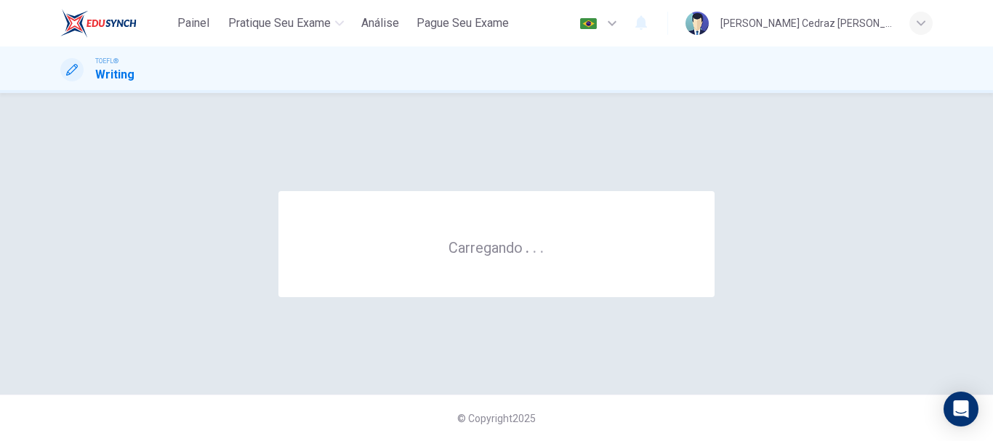
scroll to position [0, 0]
